Goal: Transaction & Acquisition: Purchase product/service

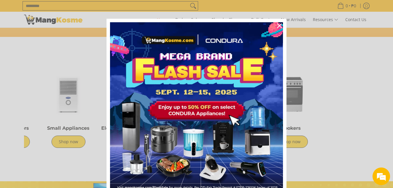
scroll to position [0, 233]
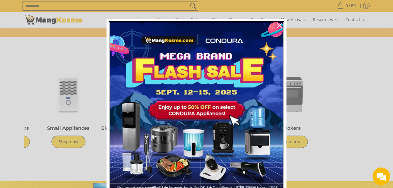
click at [214, 117] on img "Marketing offer form" at bounding box center [196, 108] width 173 height 173
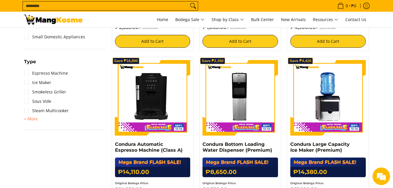
scroll to position [253, 0]
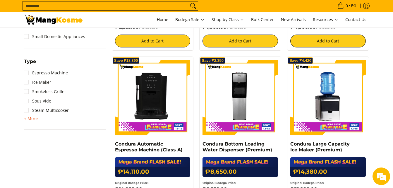
click at [34, 119] on span "+ More" at bounding box center [31, 118] width 14 height 5
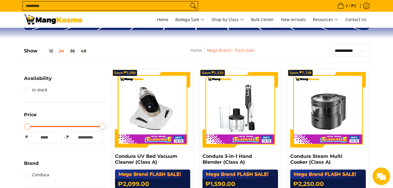
scroll to position [82, 0]
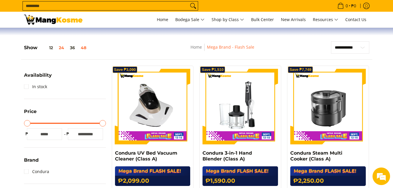
click at [81, 49] on button "48" at bounding box center [83, 47] width 11 height 5
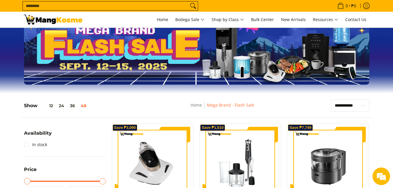
scroll to position [24, 0]
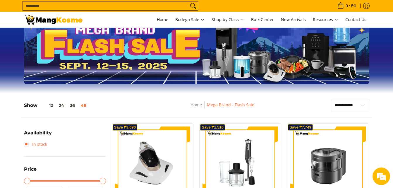
click at [24, 146] on link "In stock" at bounding box center [35, 144] width 23 height 9
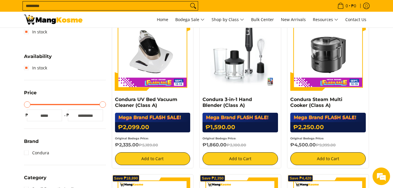
scroll to position [136, 0]
